Goal: Task Accomplishment & Management: Manage account settings

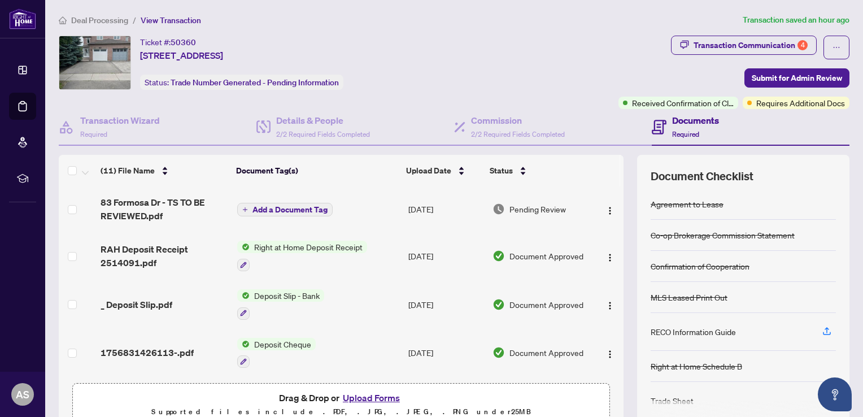
click at [616, 374] on div "(11) File Name Document Tag(s) Upload Date Status 83 Formosa Dr - TS TO BE REVI…" at bounding box center [454, 293] width 791 height 277
click at [616, 382] on div "(11) File Name Document Tag(s) Upload Date Status 83 Formosa Dr - TS TO BE REVI…" at bounding box center [454, 293] width 791 height 277
click at [620, 175] on div "(11) File Name Document Tag(s) Upload Date Status 83 Formosa Dr - TS TO BE REVI…" at bounding box center [454, 293] width 791 height 277
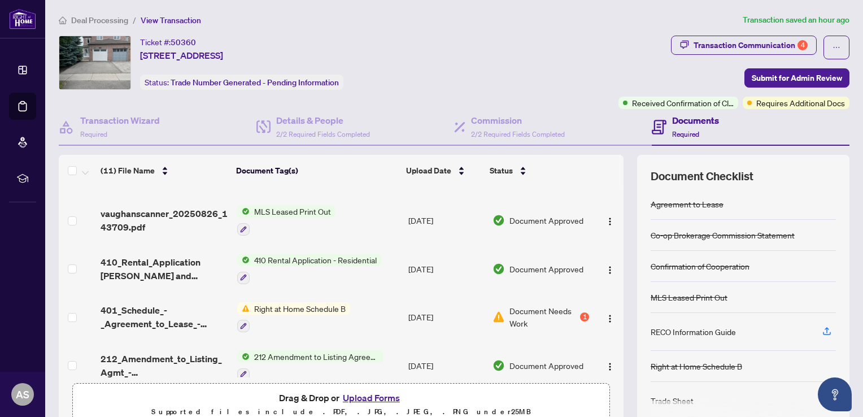
scroll to position [230, 0]
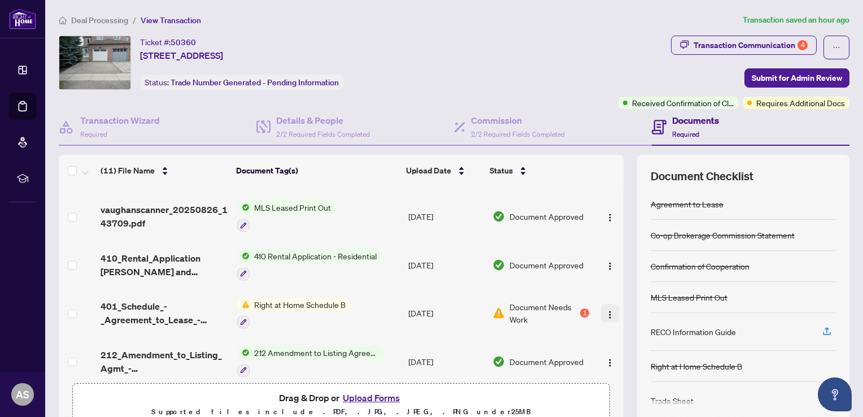
click at [606, 310] on img "button" at bounding box center [610, 314] width 9 height 9
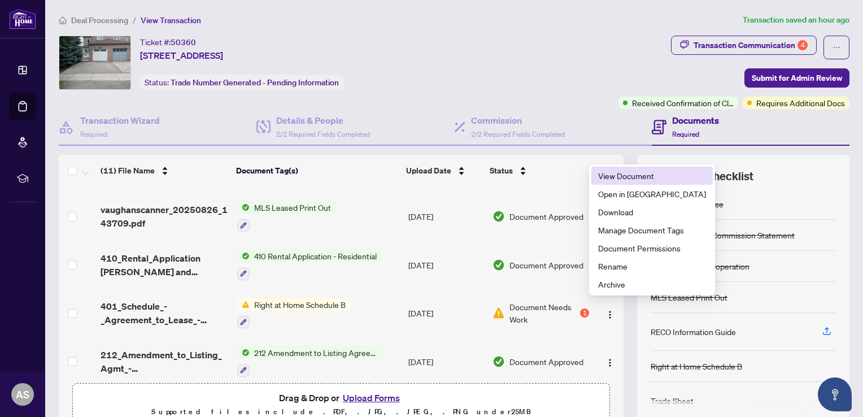
click at [625, 177] on span "View Document" at bounding box center [652, 176] width 108 height 12
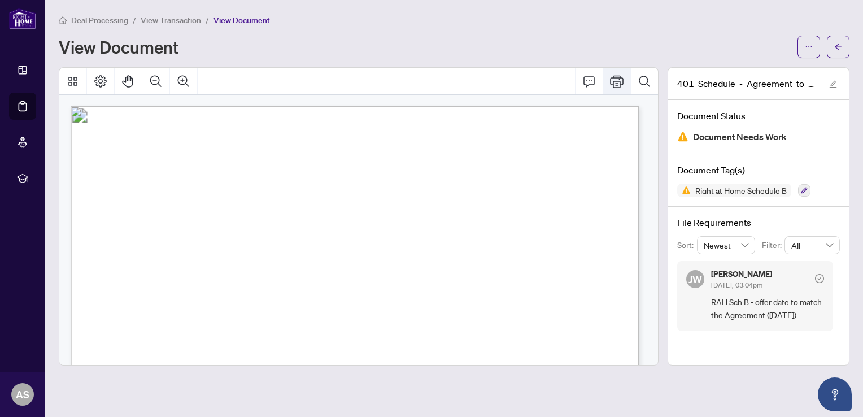
click at [617, 85] on icon "Print" at bounding box center [617, 82] width 14 height 14
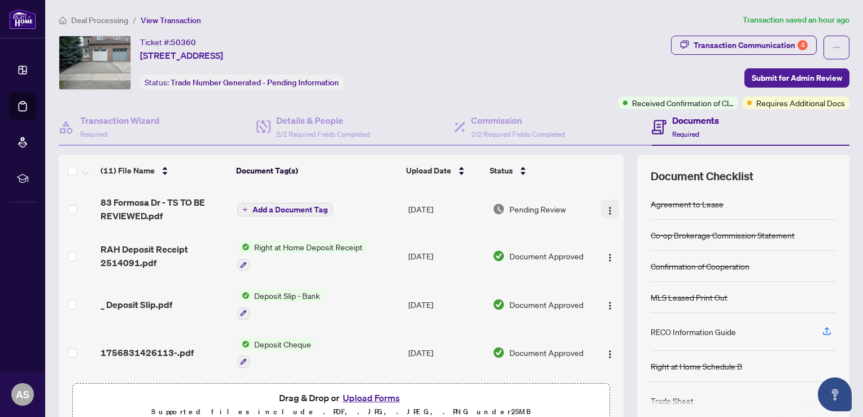
click at [606, 207] on img "button" at bounding box center [610, 210] width 9 height 9
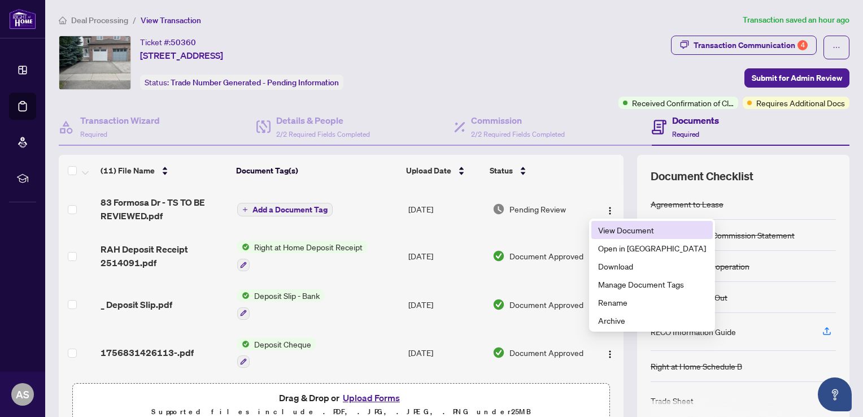
click at [609, 230] on span "View Document" at bounding box center [652, 230] width 108 height 12
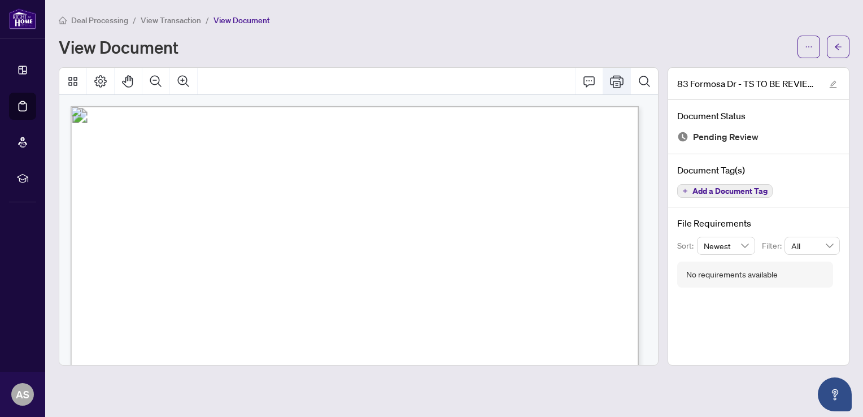
click at [613, 81] on icon "Print" at bounding box center [617, 82] width 14 height 14
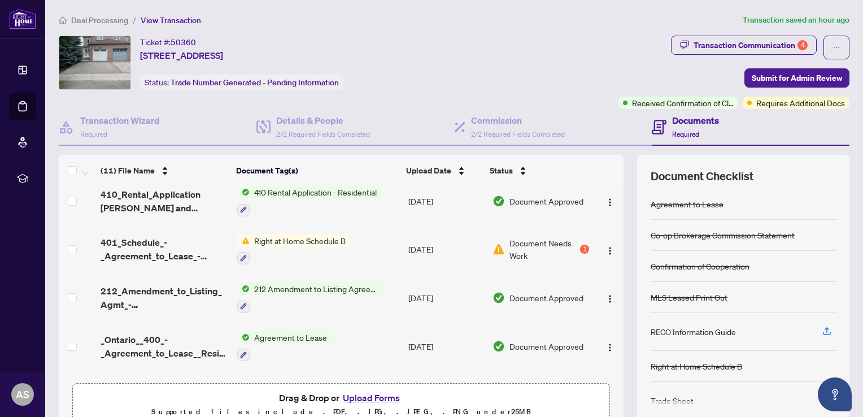
scroll to position [296, 0]
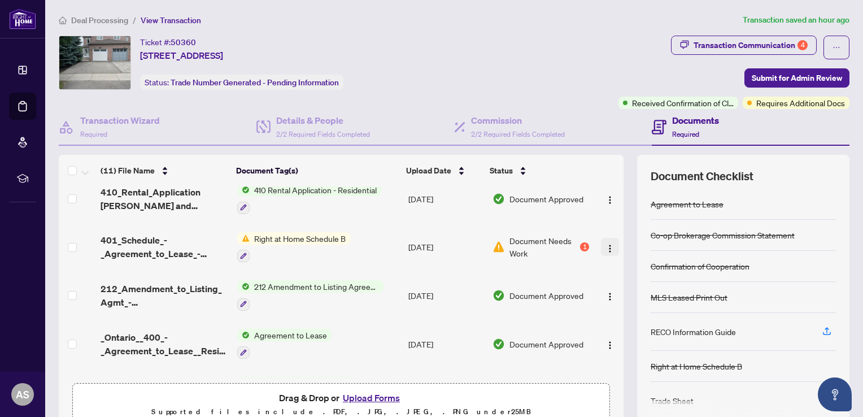
click at [606, 244] on img "button" at bounding box center [610, 248] width 9 height 9
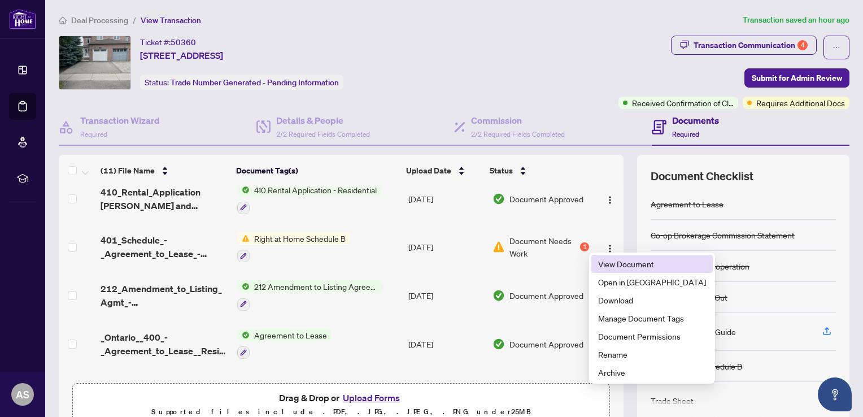
click at [614, 261] on span "View Document" at bounding box center [652, 264] width 108 height 12
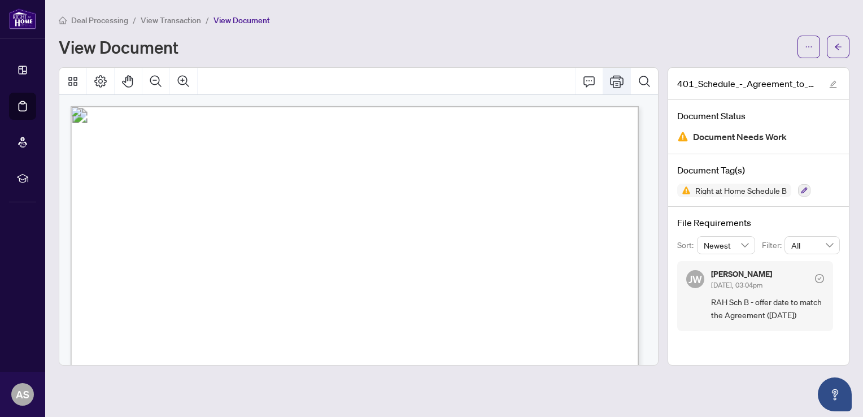
click at [619, 80] on icon "Print" at bounding box center [617, 81] width 14 height 12
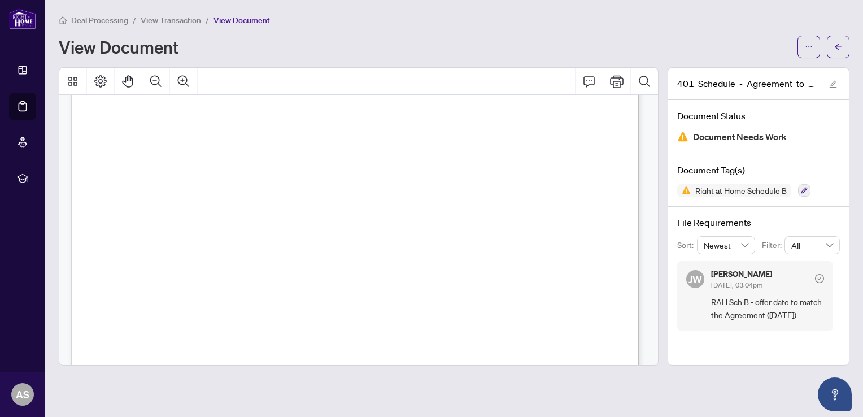
scroll to position [396, 0]
click at [546, 19] on div "Deal Processing / View Transaction / View Document" at bounding box center [454, 20] width 791 height 13
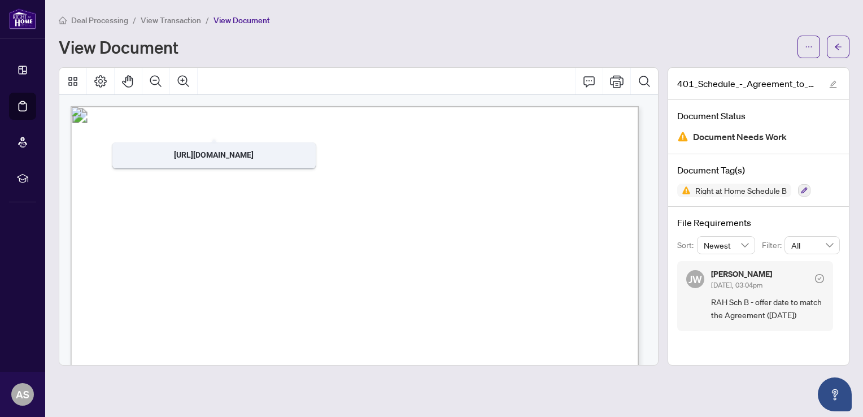
click at [44, 36] on div at bounding box center [22, 19] width 45 height 38
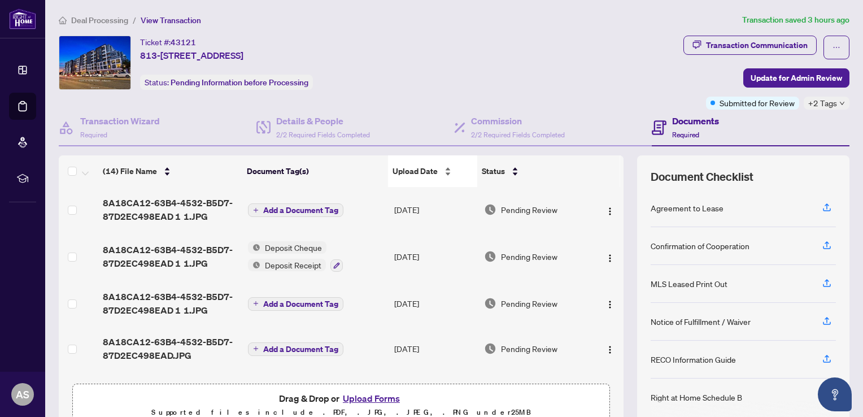
scroll to position [164, 0]
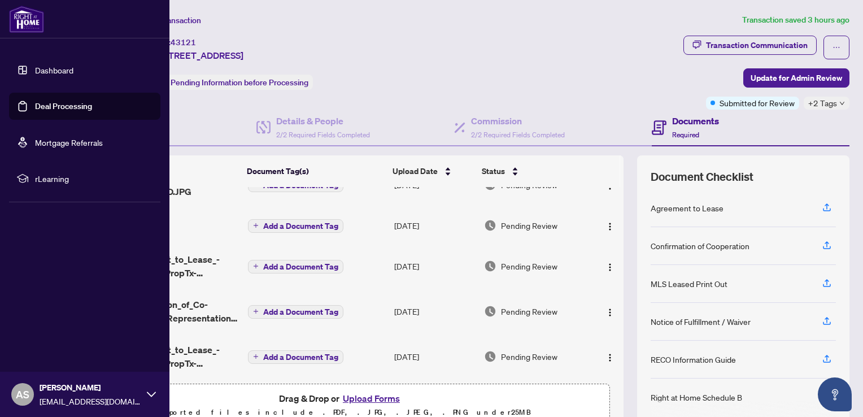
click at [53, 104] on link "Deal Processing" at bounding box center [63, 106] width 57 height 10
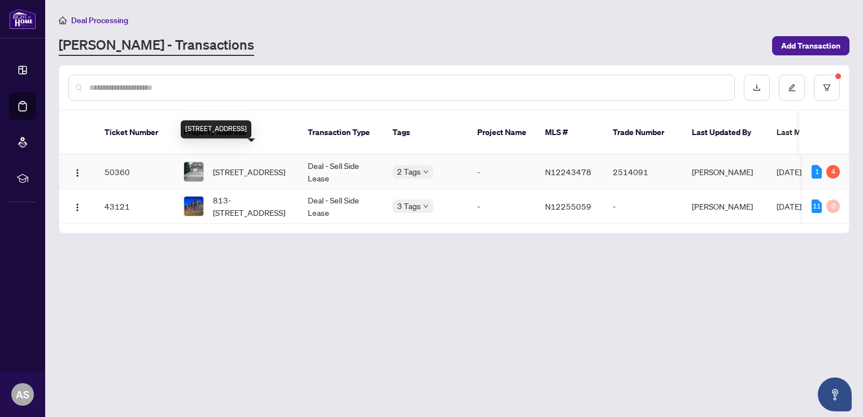
click at [225, 166] on span "[STREET_ADDRESS]" at bounding box center [249, 172] width 72 height 12
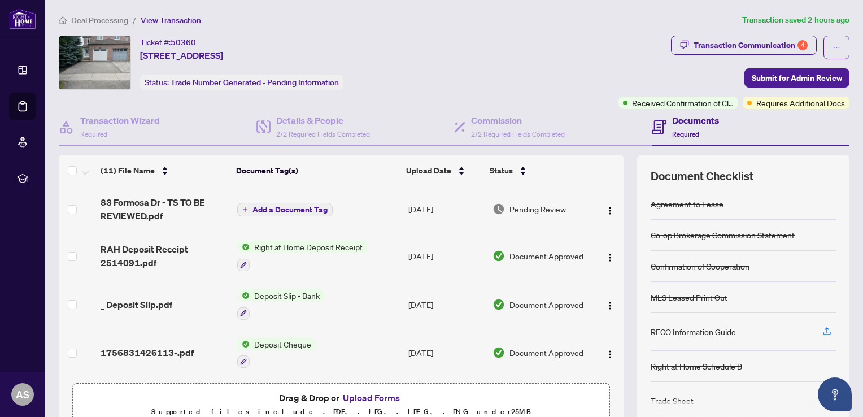
click at [729, 60] on div "Transaction Communication 4 Submit for Admin Review Received Confirmation of Cl…" at bounding box center [734, 72] width 231 height 73
click at [714, 44] on div "Transaction Communication 4" at bounding box center [751, 45] width 114 height 18
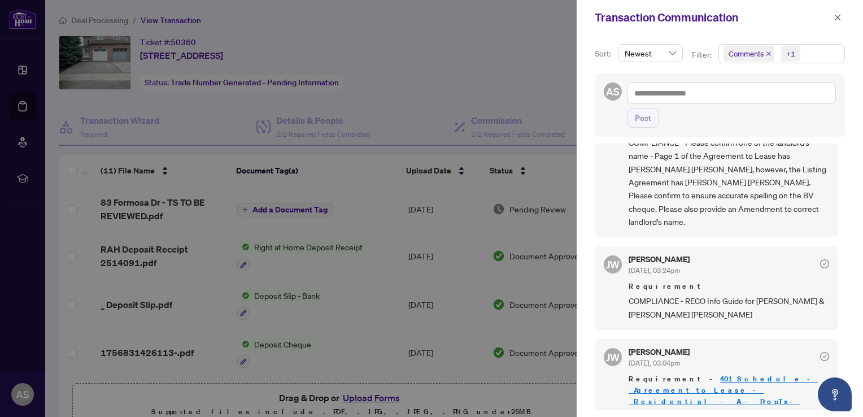
scroll to position [280, 0]
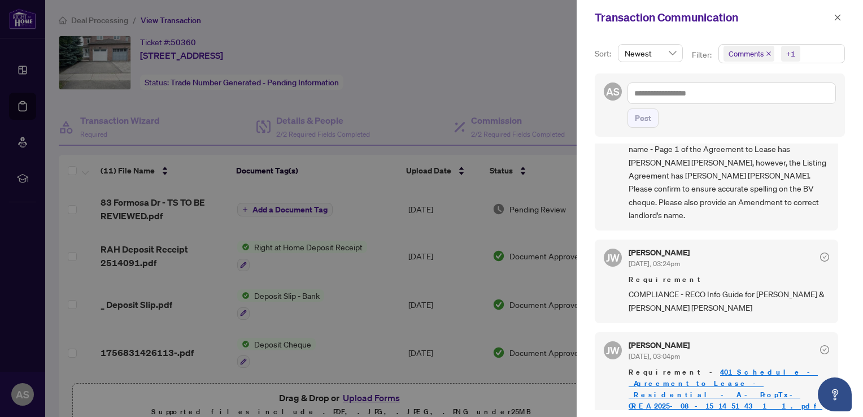
click at [812, 200] on span "COMPLIANCE - Please confirm one of the landlord's name - Page 1 of the Agreemen…" at bounding box center [729, 175] width 201 height 93
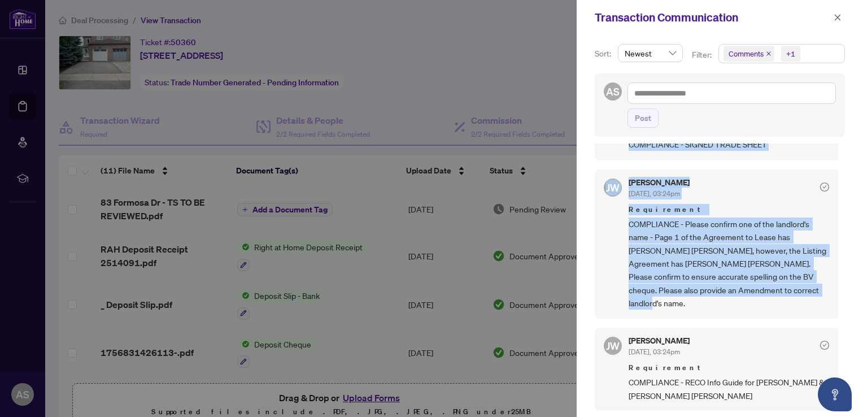
drag, startPoint x: 811, startPoint y: 201, endPoint x: 622, endPoint y: 146, distance: 197.2
click at [622, 146] on div "[PERSON_NAME] [DATE], 03:26pm Your trade sheet has been uploaded to the ‘Docume…" at bounding box center [720, 277] width 250 height 267
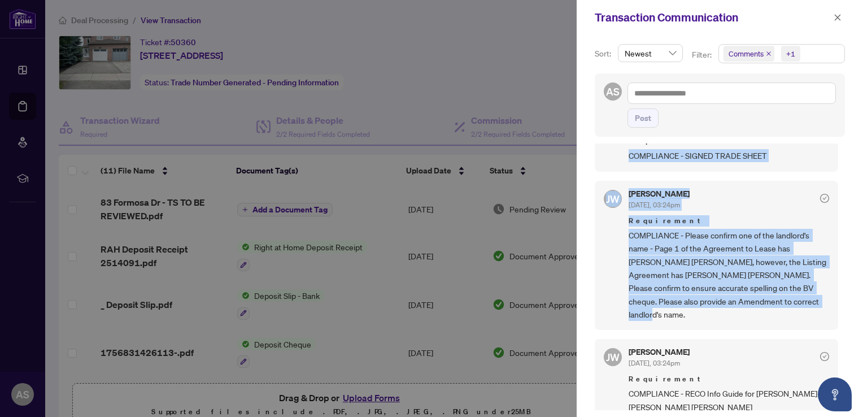
copy div "COMPLIANCE - SIGNED TRADE SHEET [PERSON_NAME] [DATE], 03:24pm Requirement COMPL…"
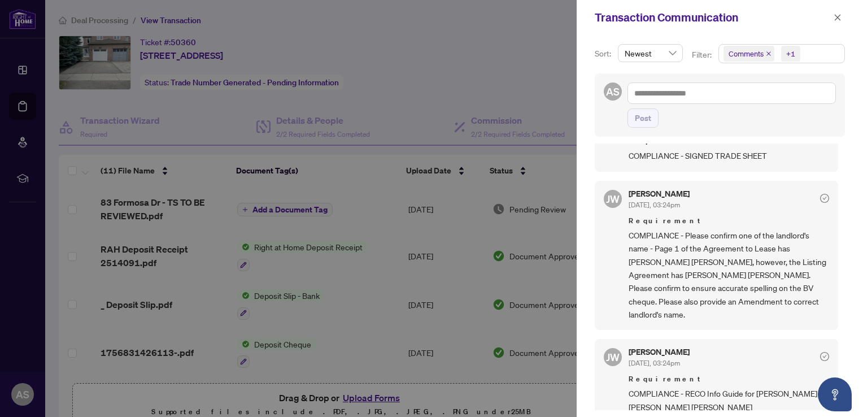
click at [539, 101] on div at bounding box center [431, 208] width 863 height 417
click at [545, 94] on div at bounding box center [431, 208] width 863 height 417
click at [837, 288] on div "[PERSON_NAME] [DATE], 03:26pm Your trade sheet has been uploaded to the ‘Docume…" at bounding box center [720, 277] width 250 height 267
drag, startPoint x: 850, startPoint y: 276, endPoint x: 849, endPoint y: 332, distance: 56.5
click at [849, 332] on div "Sort: Newest Filter: Comments +1 AS Post [PERSON_NAME] [DATE], 03:26pm Your tra…" at bounding box center [720, 226] width 286 height 382
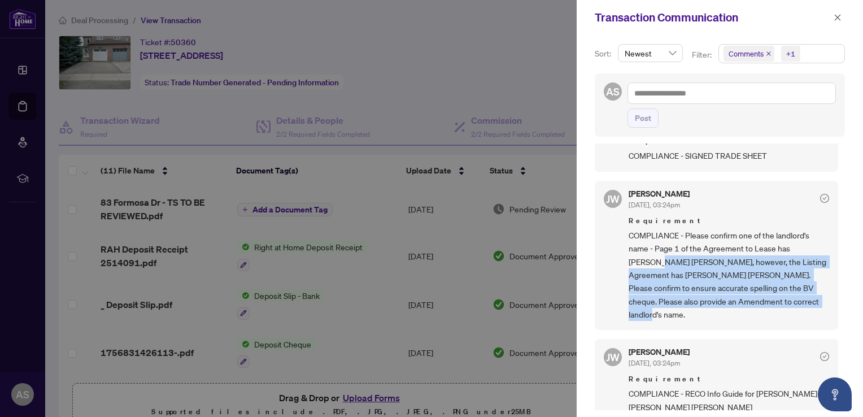
drag, startPoint x: 837, startPoint y: 241, endPoint x: 834, endPoint y: 295, distance: 54.3
click at [834, 295] on div "[PERSON_NAME] [DATE], 03:26pm Your trade sheet has been uploaded to the ‘Docume…" at bounding box center [720, 277] width 250 height 267
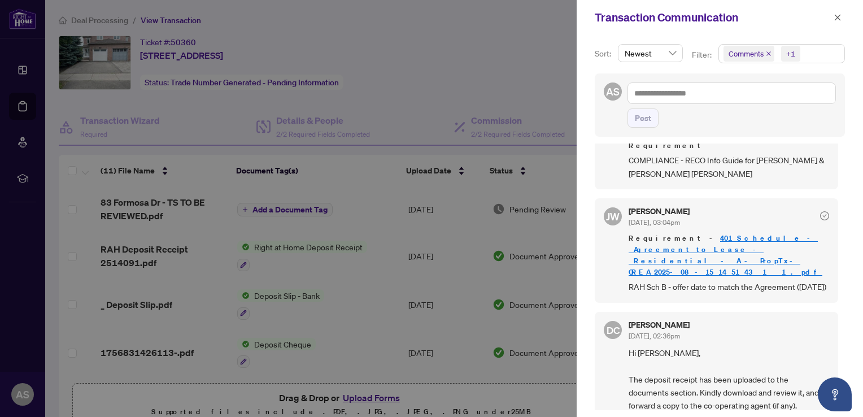
scroll to position [648, 0]
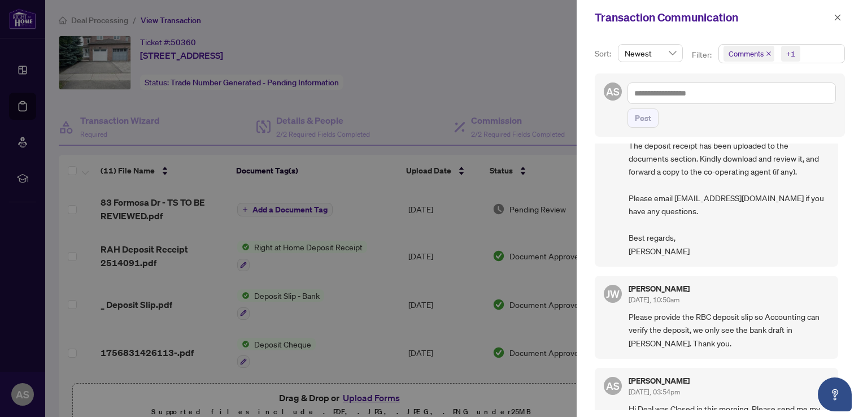
click at [848, 368] on div "Sort: Newest Filter: Comments +1 AS Post [PERSON_NAME] [DATE], 03:26pm Your tra…" at bounding box center [720, 226] width 286 height 382
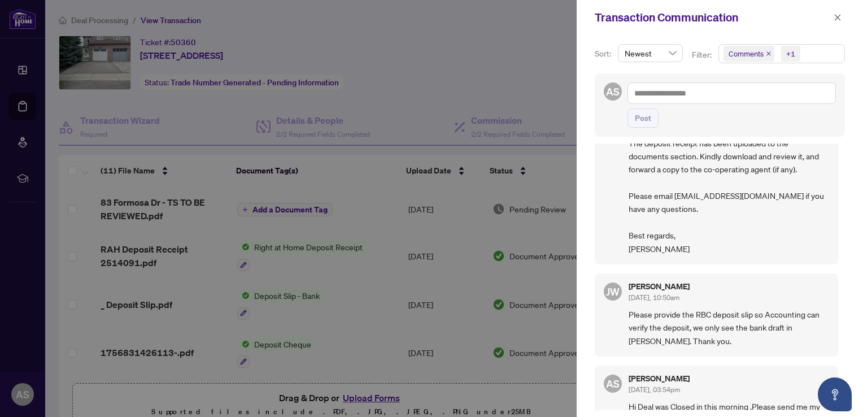
click at [850, 379] on div "Sort: Newest Filter: Comments +1 AS Post [PERSON_NAME] [DATE], 03:26pm Your tra…" at bounding box center [720, 226] width 286 height 382
click at [770, 414] on div "Sort: Newest Filter: Comments +1 AS Post [PERSON_NAME] [DATE], 03:26pm Your tra…" at bounding box center [720, 226] width 286 height 382
click at [753, 308] on span "Please provide the RBC deposit slip so Accounting can verify the deposit, we on…" at bounding box center [729, 328] width 201 height 40
click at [839, 145] on div "[PERSON_NAME] [DATE], 03:26pm Your trade sheet has been uploaded to the ‘Docume…" at bounding box center [720, 277] width 250 height 267
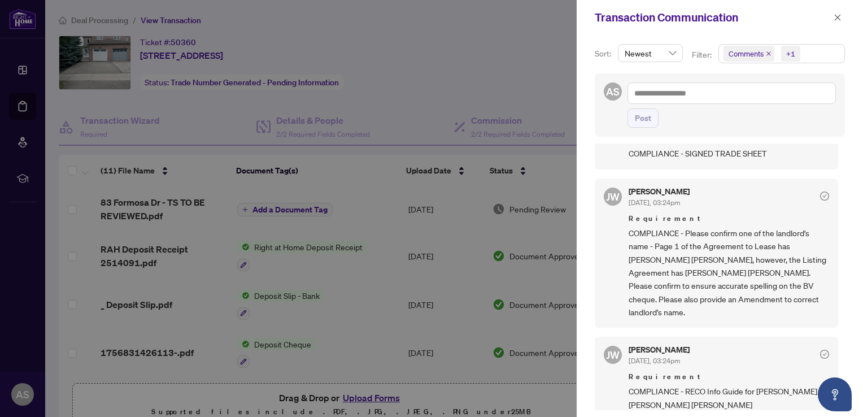
scroll to position [416, 0]
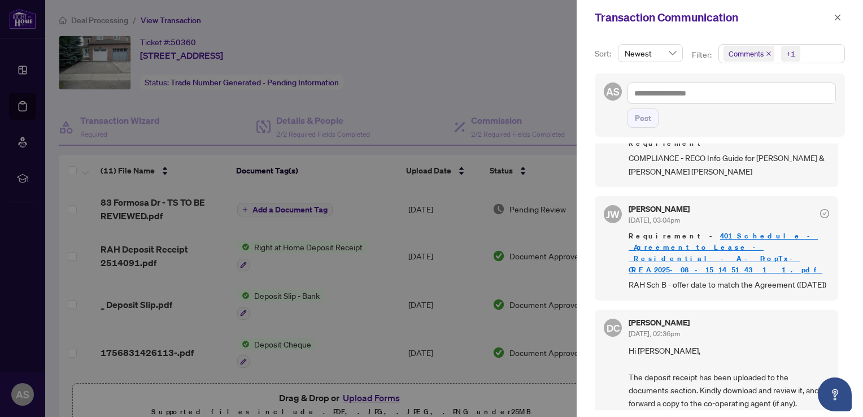
drag, startPoint x: 837, startPoint y: 13, endPoint x: 619, endPoint y: 27, distance: 218.6
click at [619, 27] on div "Transaction Communication" at bounding box center [720, 17] width 286 height 35
click at [518, 67] on div at bounding box center [431, 208] width 863 height 417
click at [836, 15] on icon "close" at bounding box center [838, 17] width 6 height 6
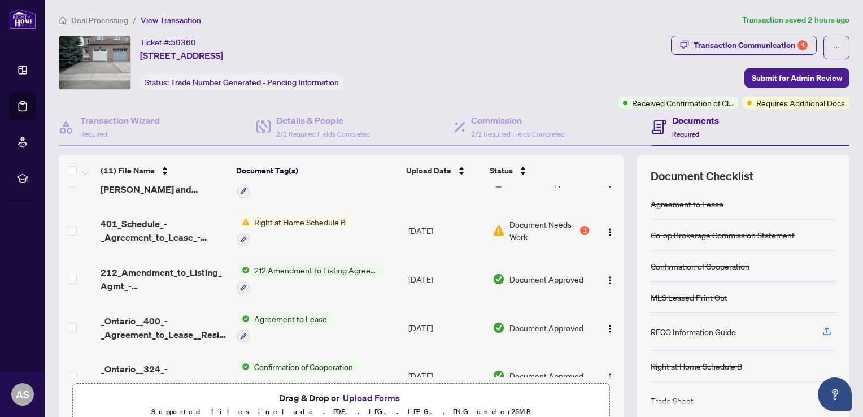
scroll to position [329, 0]
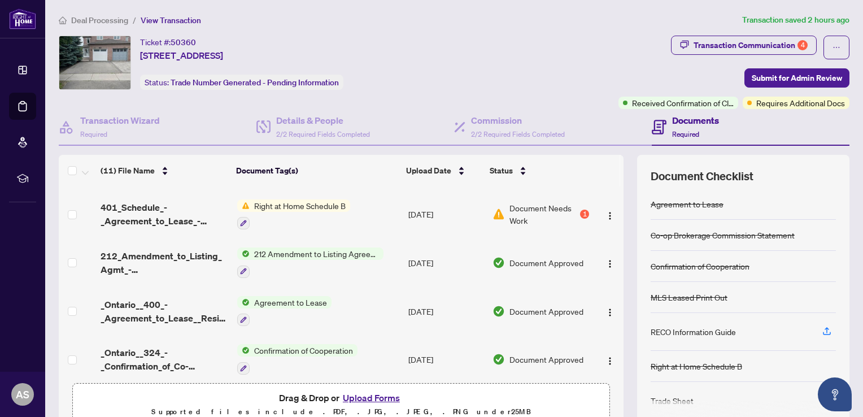
click at [620, 180] on th at bounding box center [621, 171] width 3 height 32
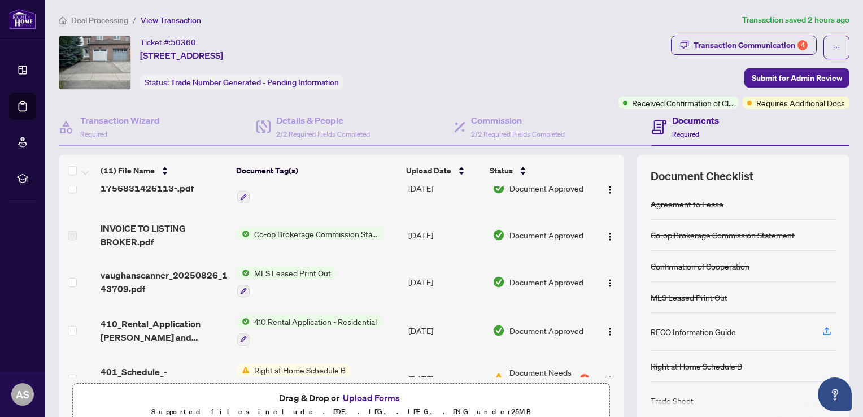
scroll to position [0, 0]
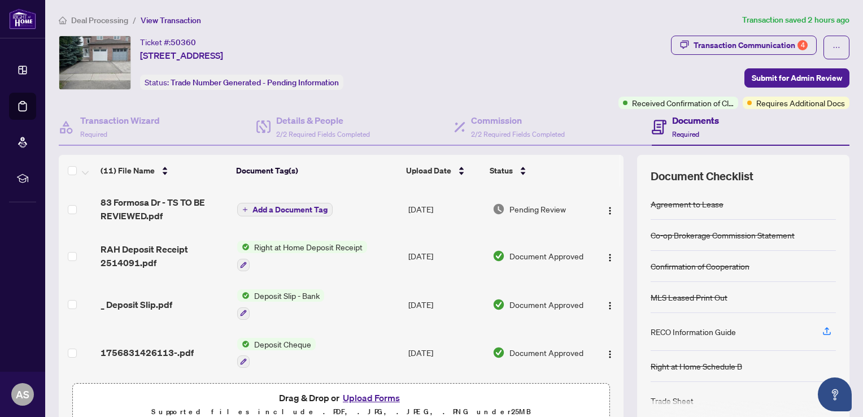
click at [620, 163] on th at bounding box center [621, 171] width 3 height 32
click at [611, 266] on td at bounding box center [609, 256] width 30 height 49
click at [611, 280] on td at bounding box center [609, 304] width 30 height 49
click at [620, 178] on th at bounding box center [621, 171] width 3 height 32
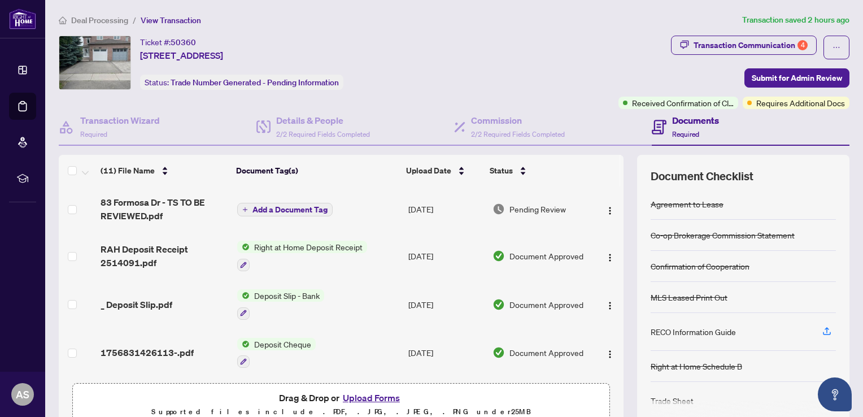
click at [620, 178] on th at bounding box center [621, 171] width 3 height 32
click at [606, 206] on img "button" at bounding box center [610, 210] width 9 height 9
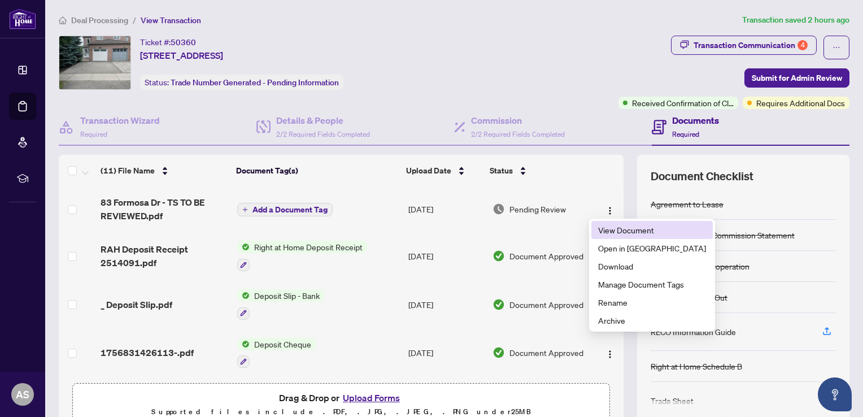
click at [607, 234] on span "View Document" at bounding box center [652, 230] width 108 height 12
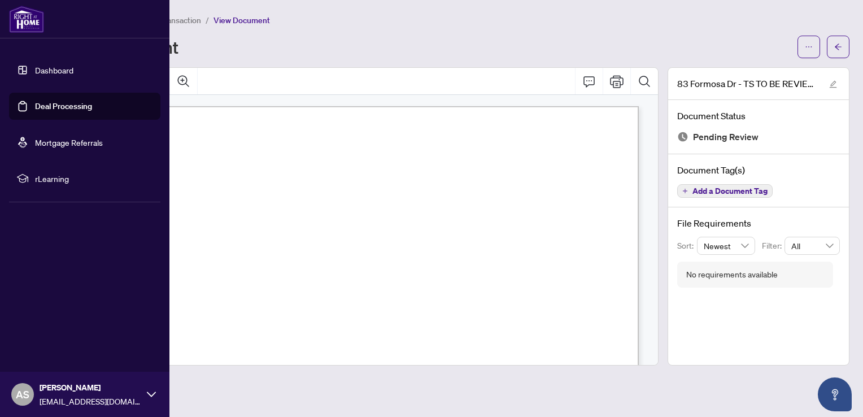
click at [47, 107] on link "Deal Processing" at bounding box center [63, 106] width 57 height 10
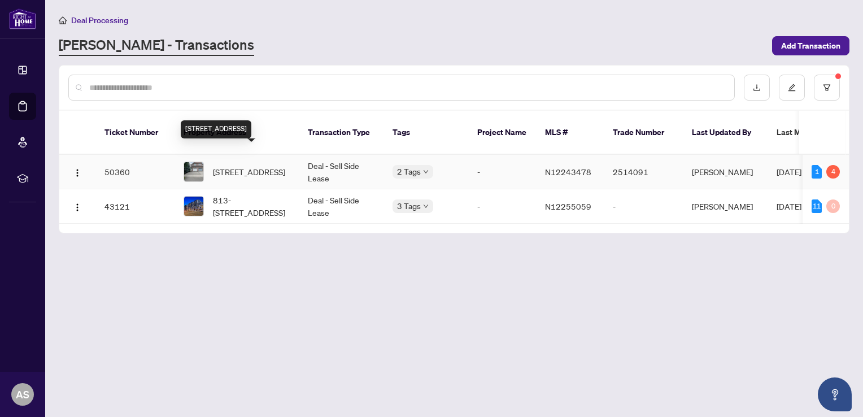
click at [234, 166] on span "[STREET_ADDRESS]" at bounding box center [249, 172] width 72 height 12
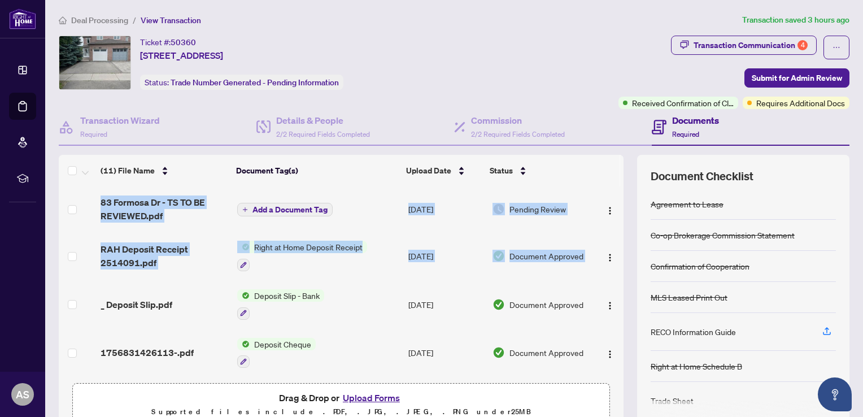
drag, startPoint x: 611, startPoint y: 238, endPoint x: 614, endPoint y: 309, distance: 70.7
click at [614, 309] on div "83 Formosa Dr - TS TO BE REVIEWED.pdf Add a Document Tag [DATE] Pending Review …" at bounding box center [341, 281] width 565 height 191
drag, startPoint x: 614, startPoint y: 309, endPoint x: 612, endPoint y: 317, distance: 8.6
click at [612, 317] on div "83 Formosa Dr - TS TO BE REVIEWED.pdf Add a Document Tag [DATE] Pending Review …" at bounding box center [341, 281] width 565 height 191
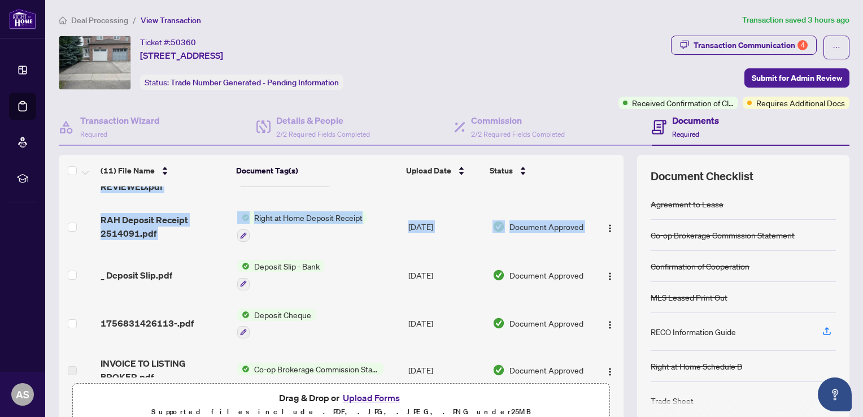
scroll to position [41, 0]
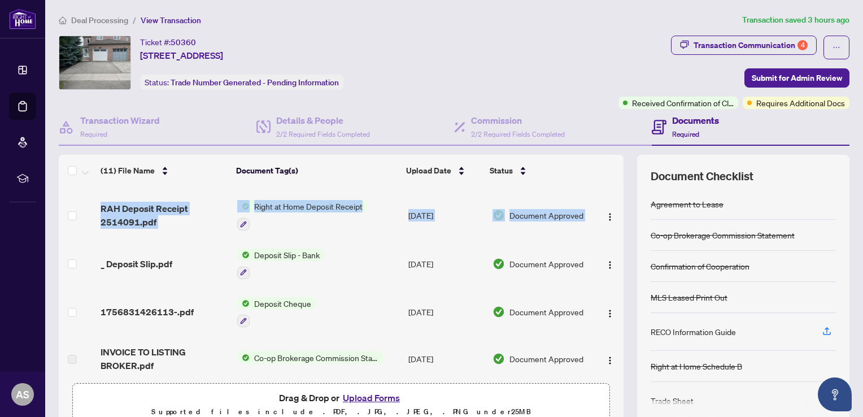
click at [611, 296] on td at bounding box center [609, 312] width 30 height 49
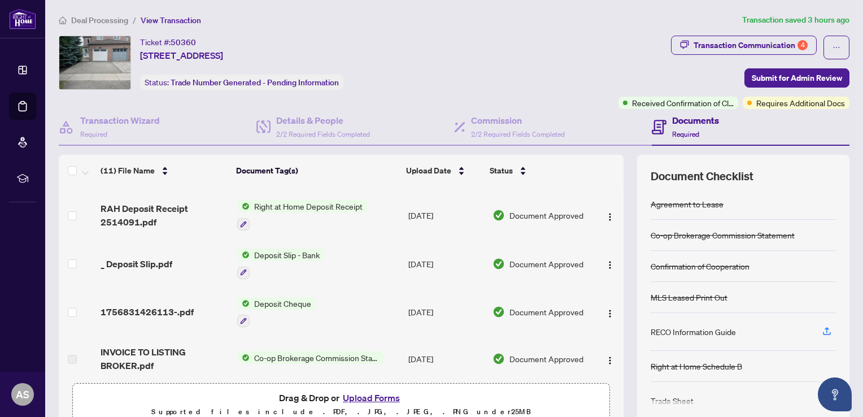
click at [611, 296] on td at bounding box center [609, 312] width 30 height 49
click at [371, 395] on button "Upload Forms" at bounding box center [372, 397] width 64 height 15
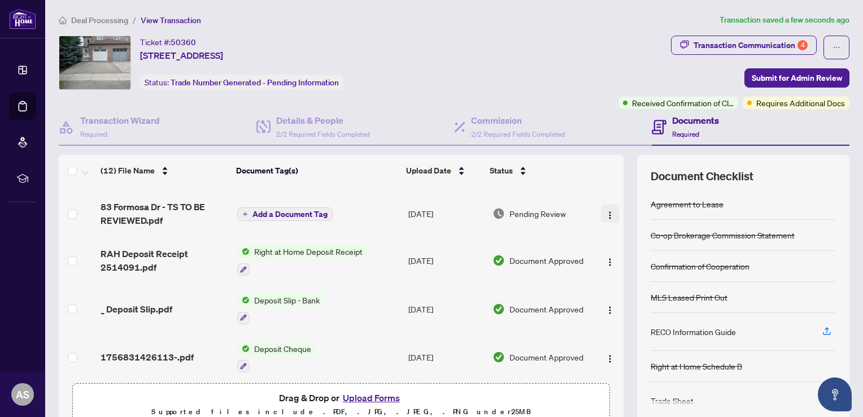
click at [606, 211] on img "button" at bounding box center [610, 215] width 9 height 9
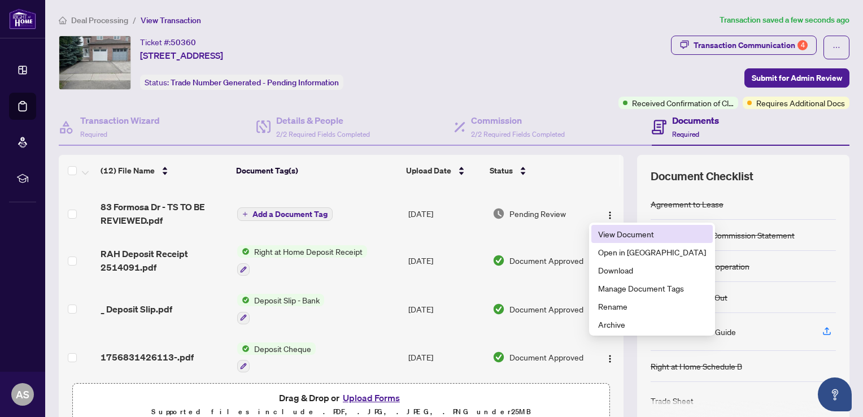
click at [609, 232] on span "View Document" at bounding box center [652, 234] width 108 height 12
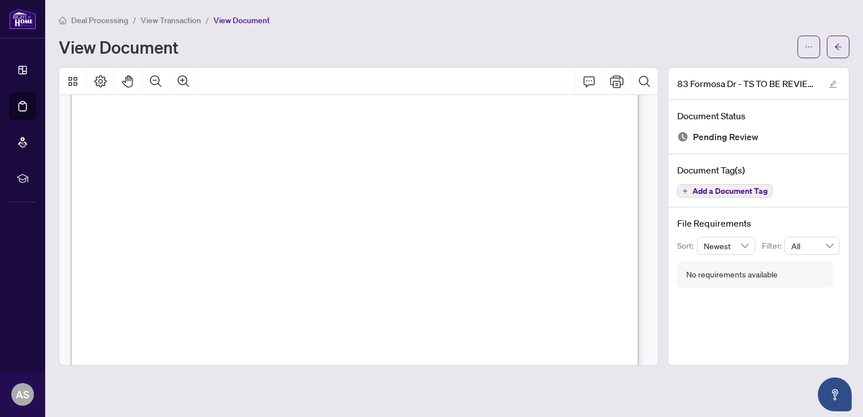
scroll to position [93, 0]
click at [659, 116] on div at bounding box center [358, 216] width 609 height 298
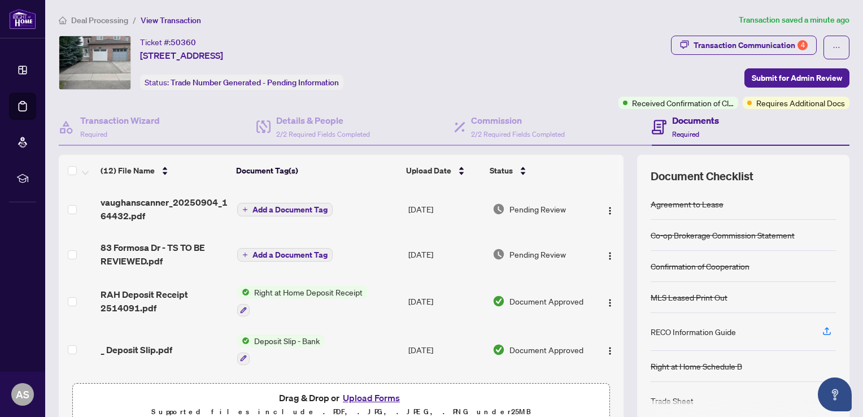
click at [620, 177] on th at bounding box center [621, 171] width 3 height 32
click at [606, 206] on img "button" at bounding box center [610, 210] width 9 height 9
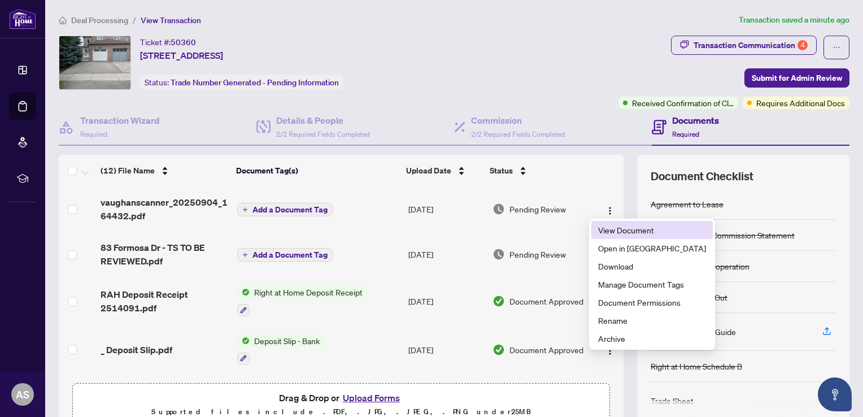
click at [611, 229] on span "View Document" at bounding box center [652, 230] width 108 height 12
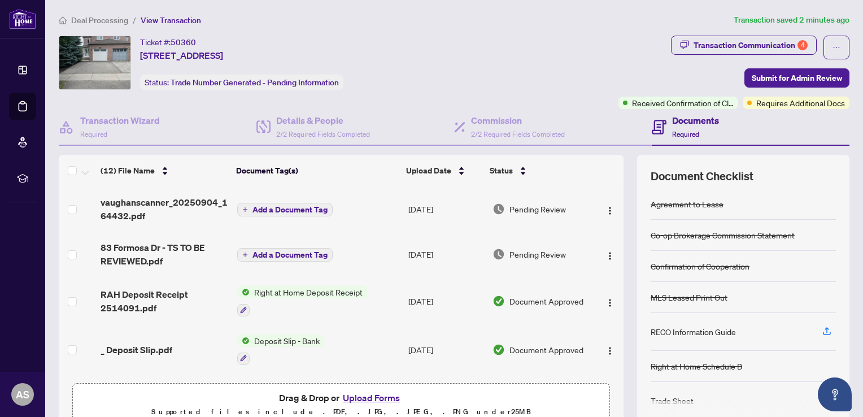
click at [408, 238] on td "[DATE]" at bounding box center [446, 254] width 85 height 45
click at [260, 252] on span "Add a Document Tag" at bounding box center [290, 255] width 75 height 8
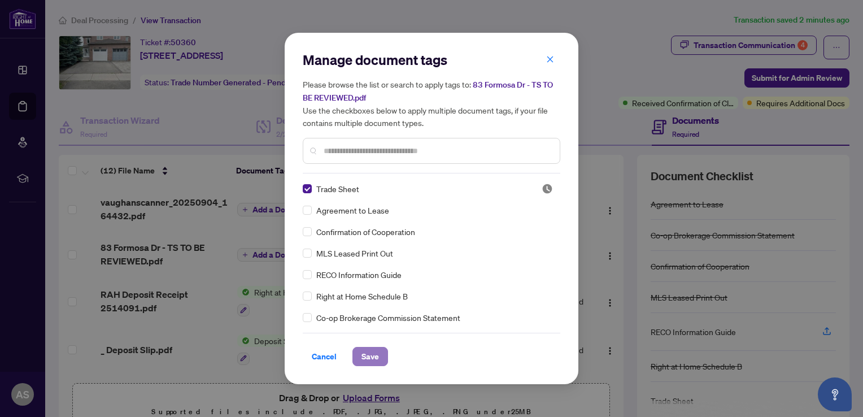
click at [371, 353] on span "Save" at bounding box center [371, 356] width 18 height 18
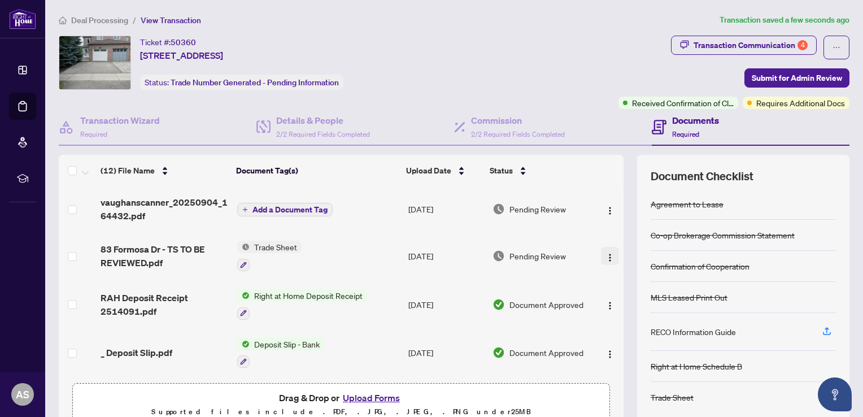
click at [606, 254] on img "button" at bounding box center [610, 257] width 9 height 9
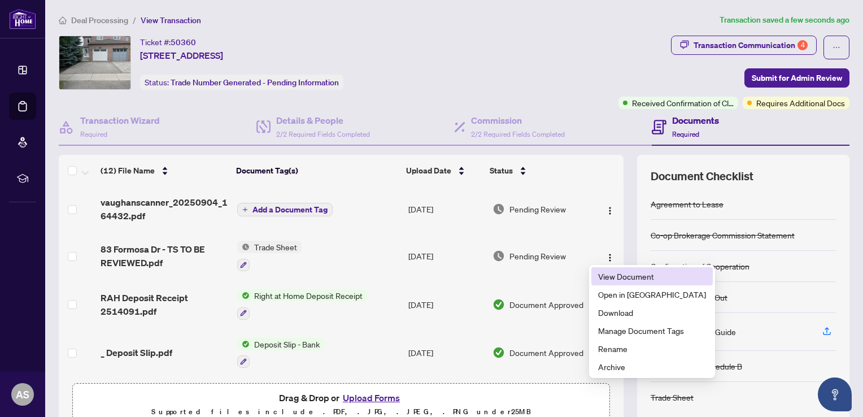
click at [611, 276] on span "View Document" at bounding box center [652, 276] width 108 height 12
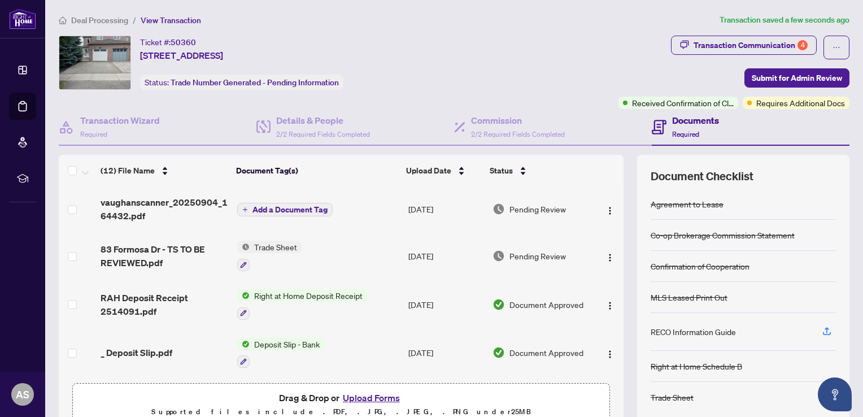
drag, startPoint x: 600, startPoint y: 208, endPoint x: 586, endPoint y: 189, distance: 23.5
click at [567, 164] on div "Status" at bounding box center [538, 170] width 96 height 12
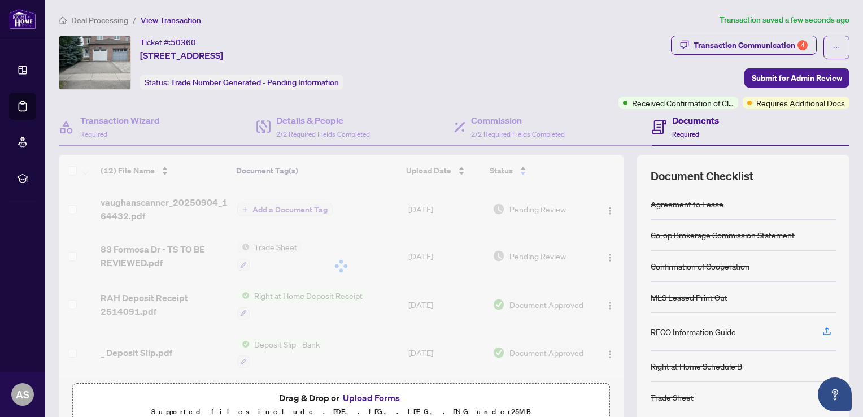
click at [593, 207] on div at bounding box center [341, 266] width 565 height 223
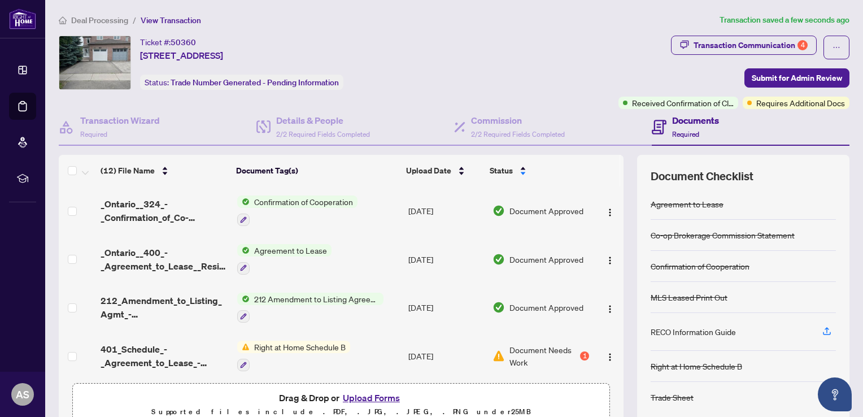
click at [620, 170] on th at bounding box center [621, 171] width 3 height 32
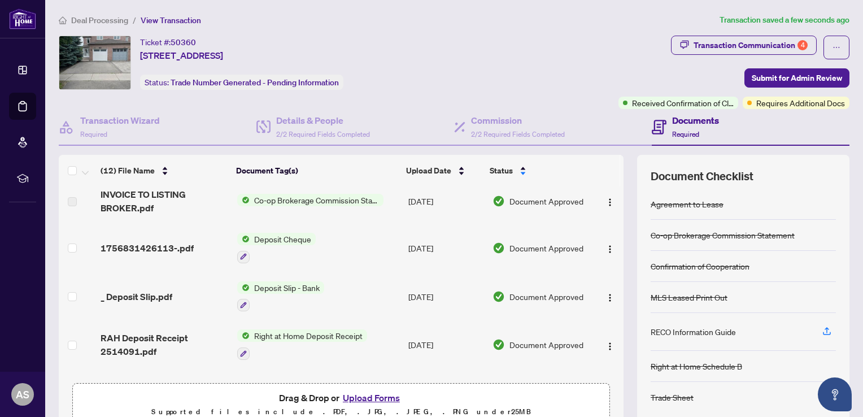
scroll to position [379, 0]
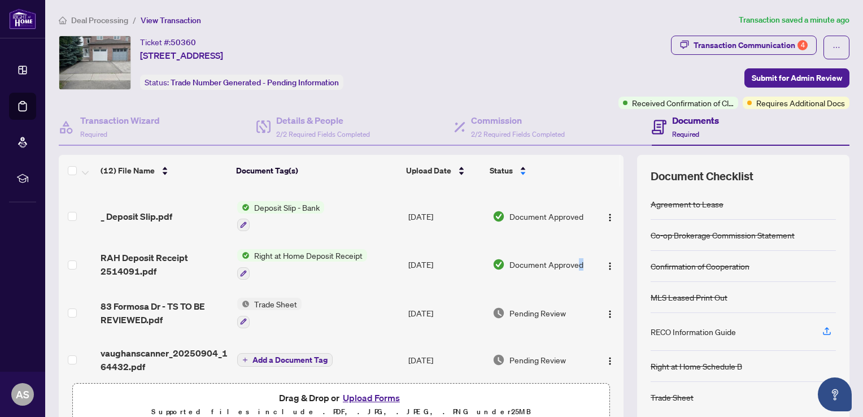
drag, startPoint x: 598, startPoint y: 307, endPoint x: 572, endPoint y: 272, distance: 43.5
click at [572, 272] on td "Document Approved" at bounding box center [541, 264] width 106 height 49
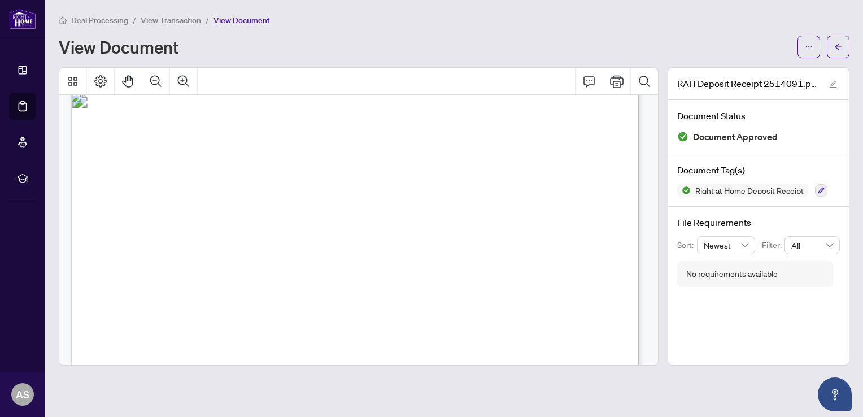
scroll to position [14, 0]
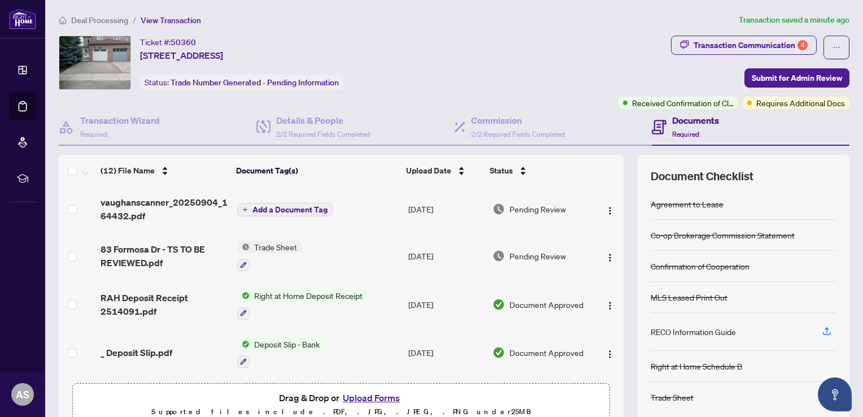
click at [620, 171] on th at bounding box center [621, 171] width 3 height 32
click at [606, 212] on img "button" at bounding box center [610, 210] width 9 height 9
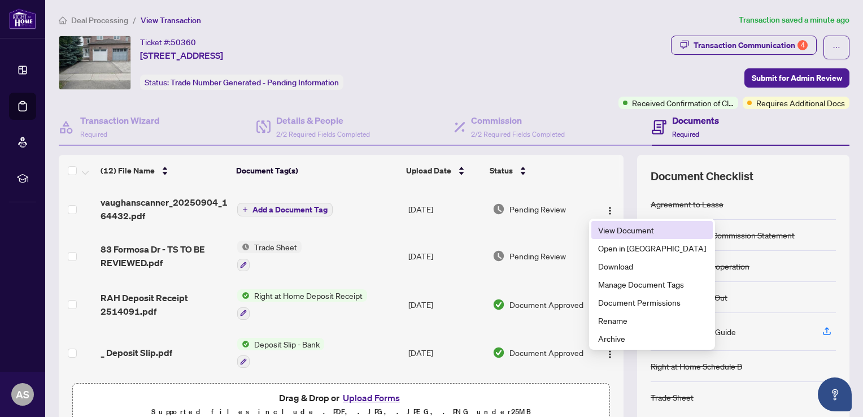
click at [616, 232] on span "View Document" at bounding box center [652, 230] width 108 height 12
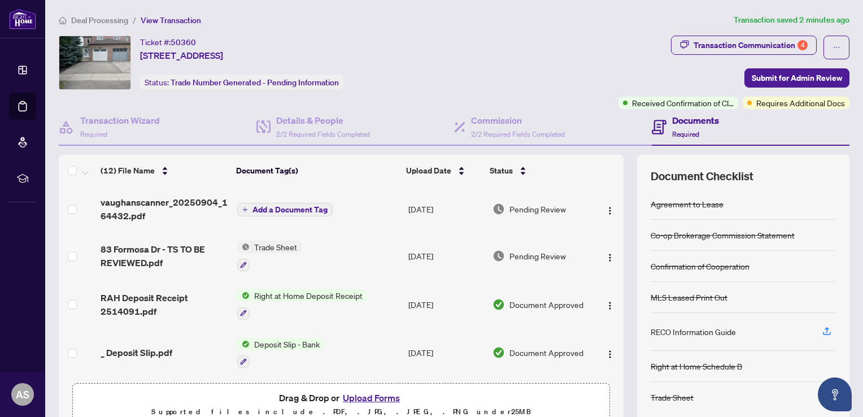
click at [297, 206] on span "Add a Document Tag" at bounding box center [290, 210] width 75 height 8
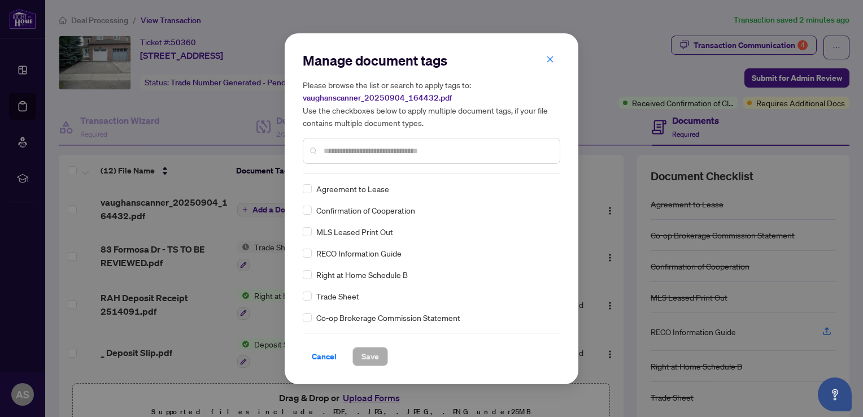
click at [325, 153] on input "text" at bounding box center [437, 151] width 227 height 12
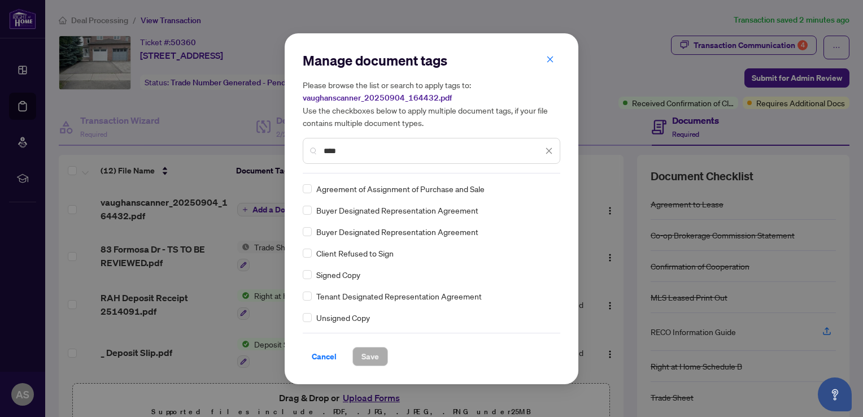
click at [348, 155] on input "****" at bounding box center [433, 151] width 219 height 12
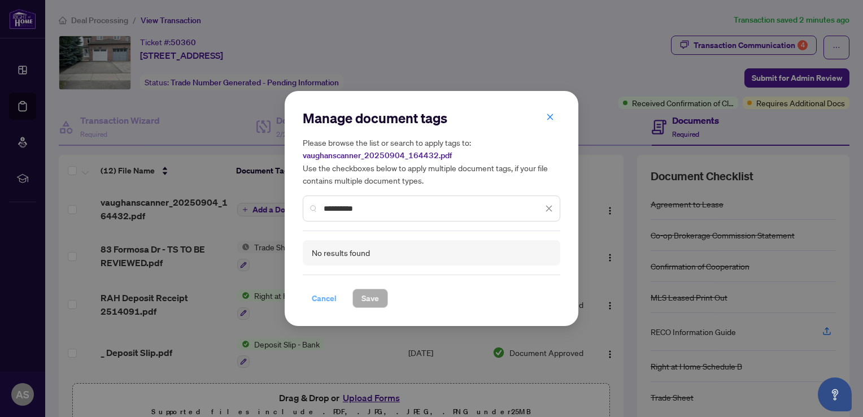
type input "**********"
click at [324, 298] on span "Cancel" at bounding box center [324, 298] width 25 height 18
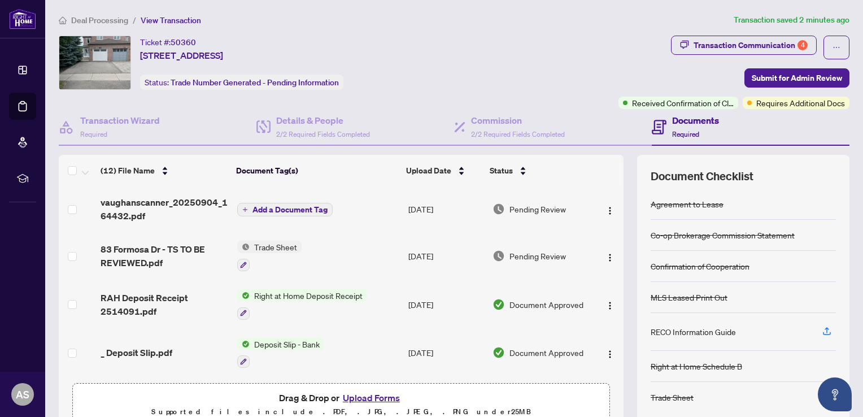
click at [293, 209] on span "Add a Document Tag" at bounding box center [290, 210] width 75 height 8
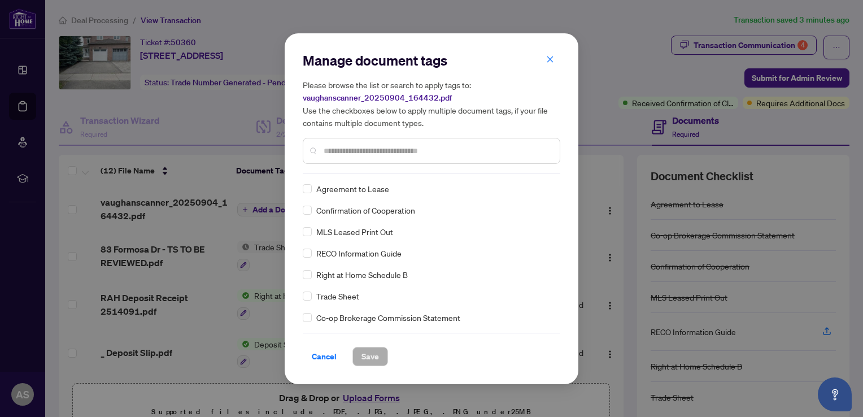
click at [329, 149] on input "text" at bounding box center [437, 151] width 227 height 12
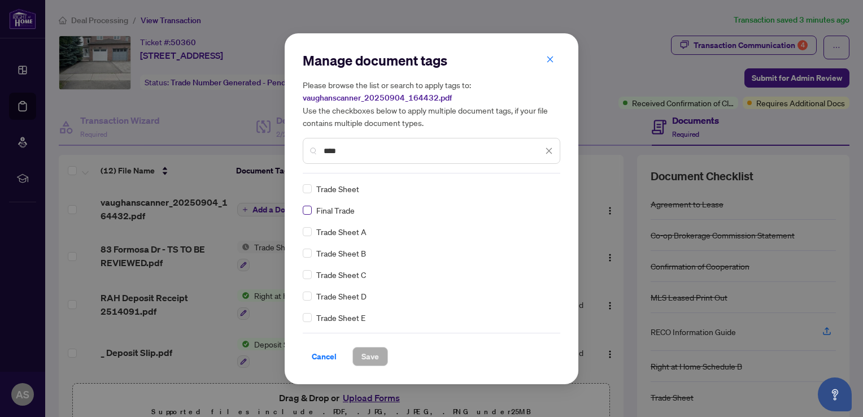
type input "****"
click at [307, 215] on label at bounding box center [307, 210] width 9 height 12
click at [367, 356] on span "Save" at bounding box center [371, 356] width 18 height 18
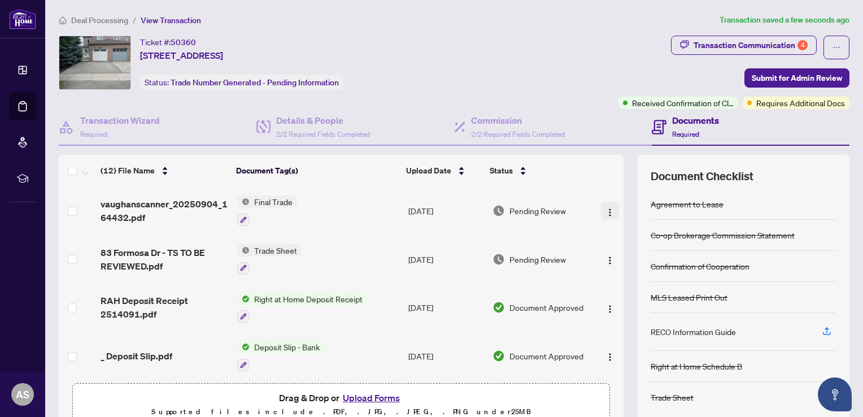
click at [606, 208] on img "button" at bounding box center [610, 212] width 9 height 9
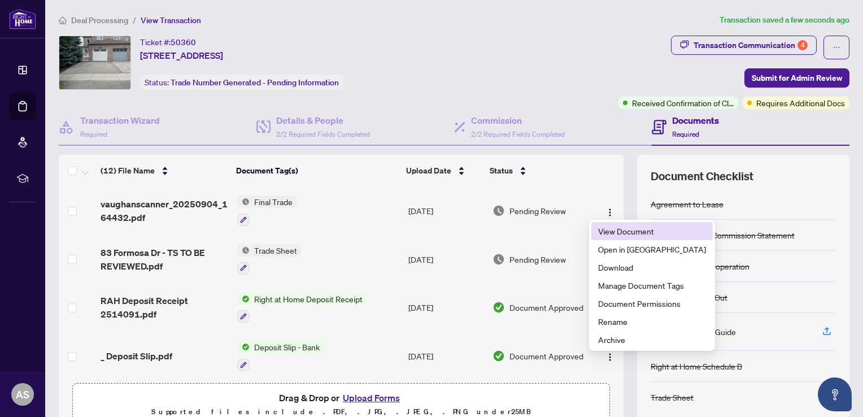
click at [609, 228] on span "View Document" at bounding box center [652, 231] width 108 height 12
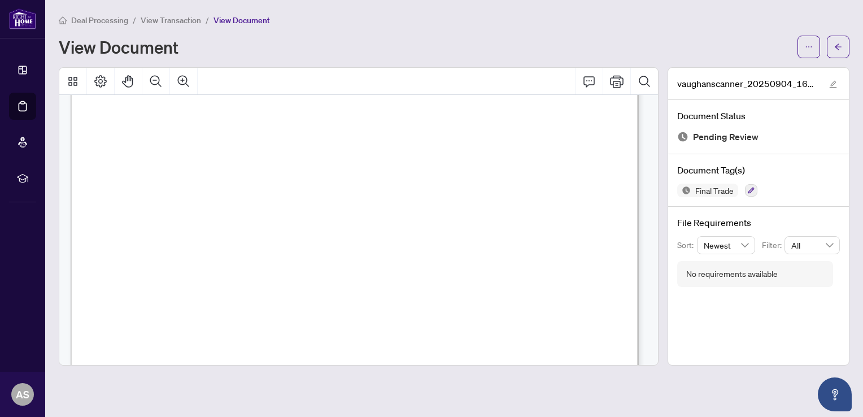
scroll to position [20, 0]
